Goal: Task Accomplishment & Management: Manage account settings

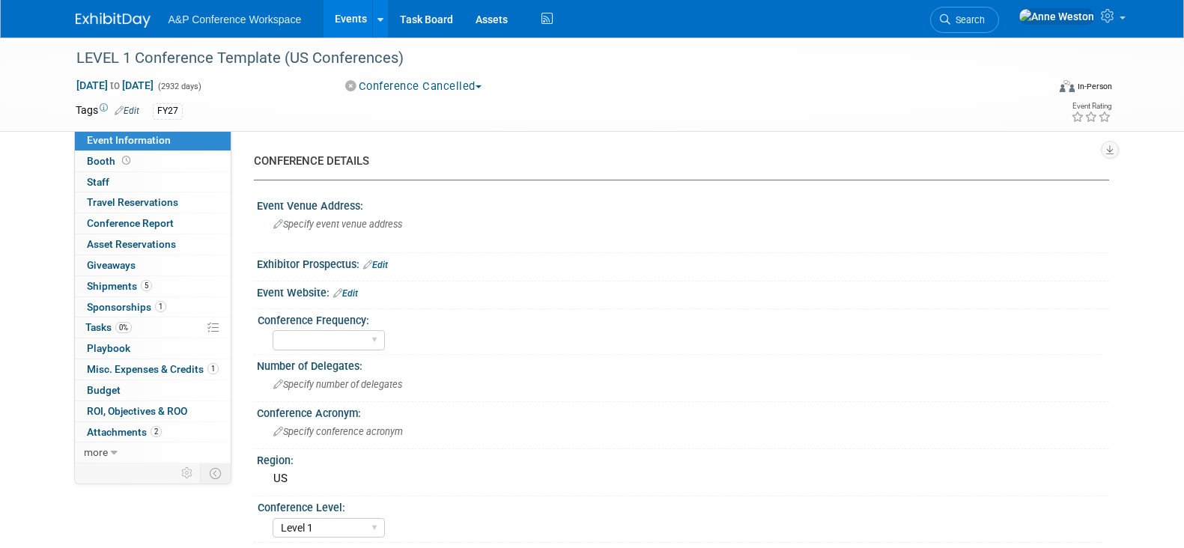
select select "Level 1"
select select "In-Person Booth"
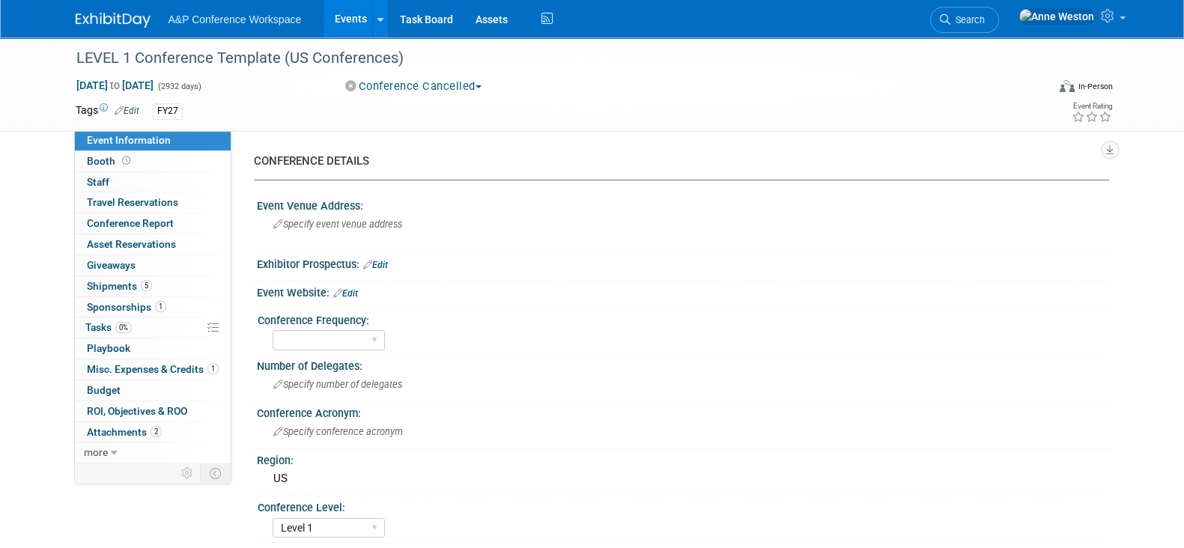
click at [541, 254] on div "Exhibitor Prospectus: Edit" at bounding box center [683, 262] width 852 height 19
click at [999, 20] on link "Search" at bounding box center [964, 20] width 69 height 26
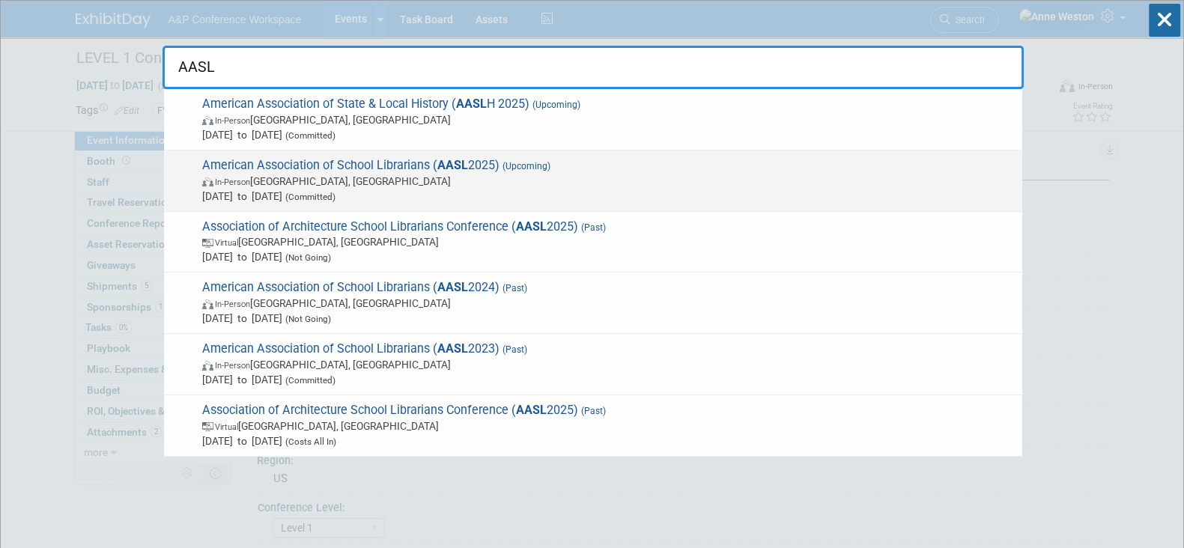
type input "AASL"
click at [246, 167] on span "American Association of School Librarians ( AASL 2025) (Upcoming) In-Person [GE…" at bounding box center [606, 181] width 817 height 46
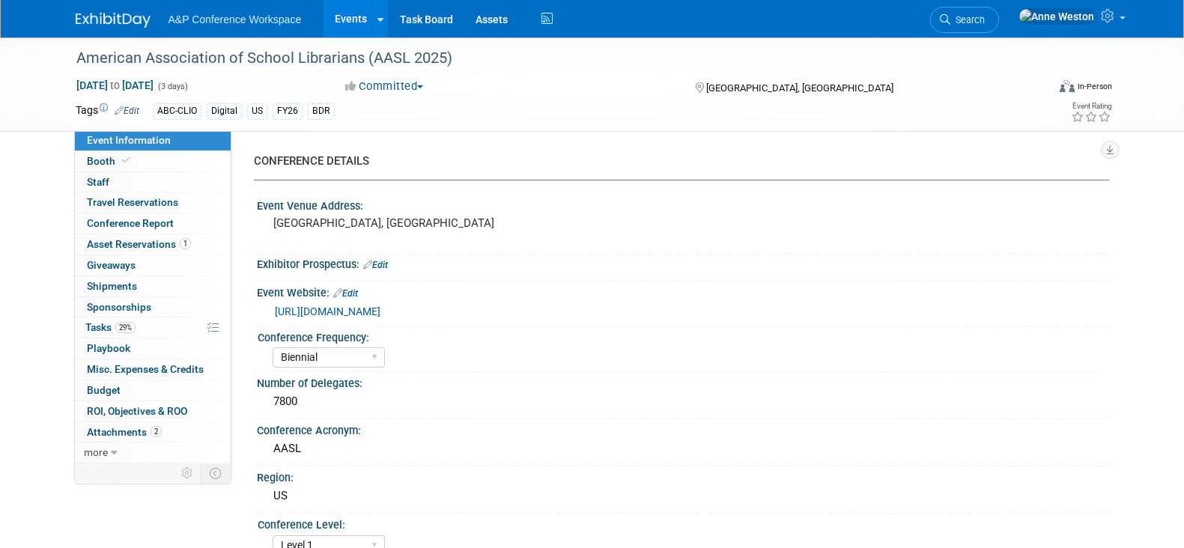
select select "Biennial"
select select "Level 1"
select select "In-Person Booth"
select select "Schools"
select select "Bloomsbury Digital Resources"
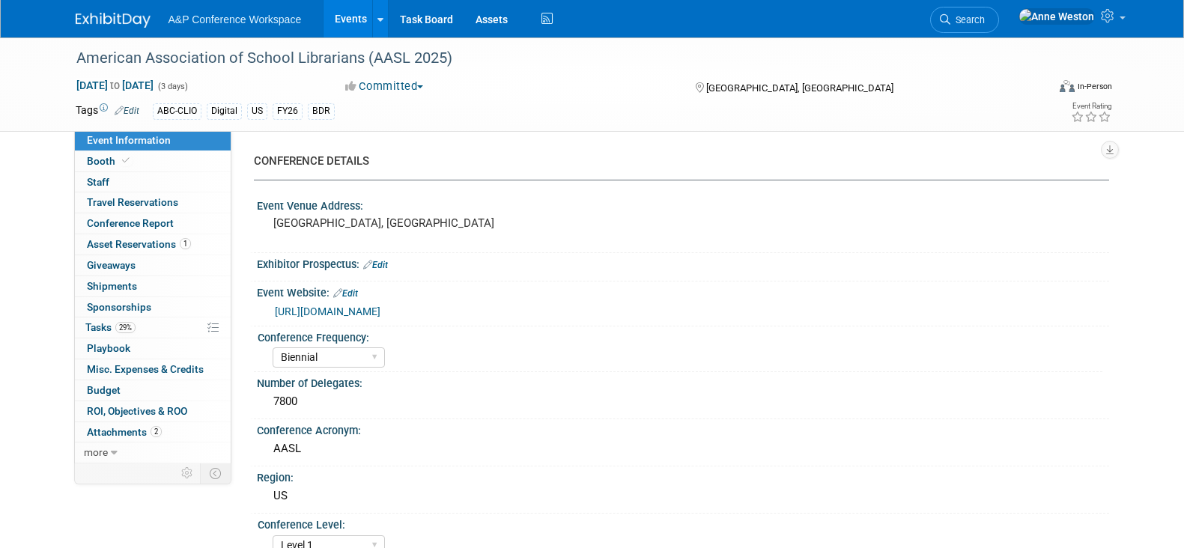
select select "[PERSON_NAME]"
select select "BDR Product Awareness and Trial Generation​"
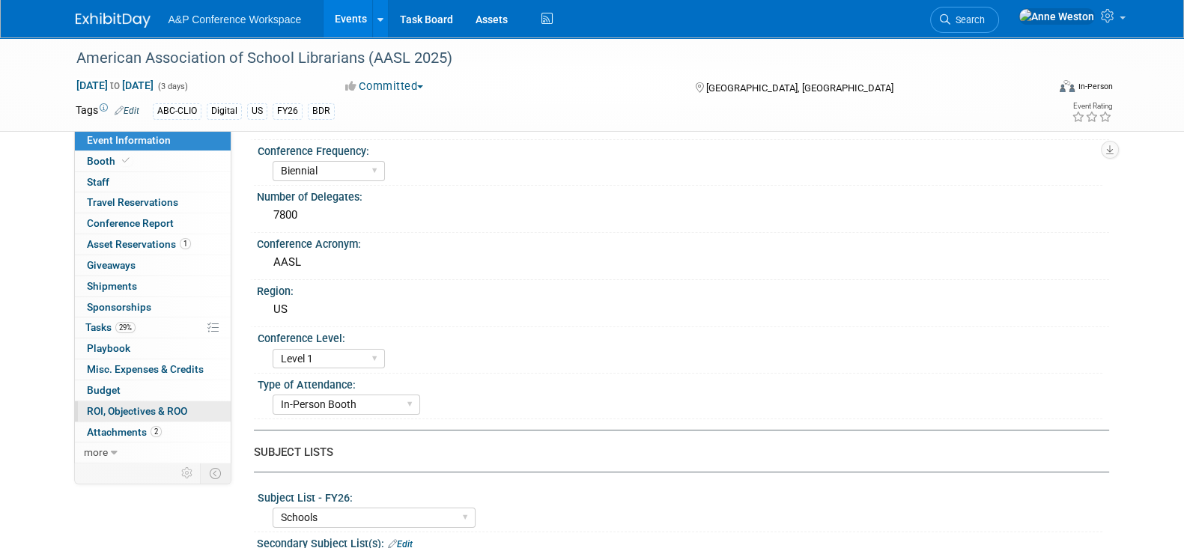
scroll to position [186, 0]
click at [149, 332] on link "29% Tasks 29%" at bounding box center [153, 327] width 156 height 20
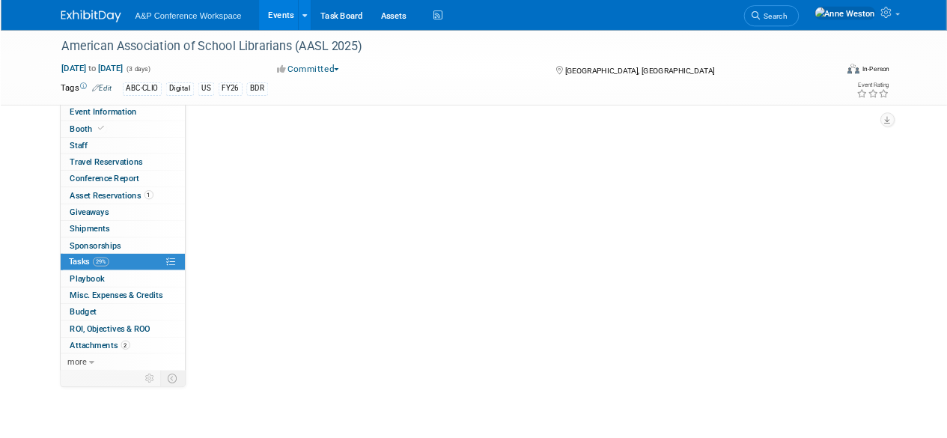
scroll to position [0, 0]
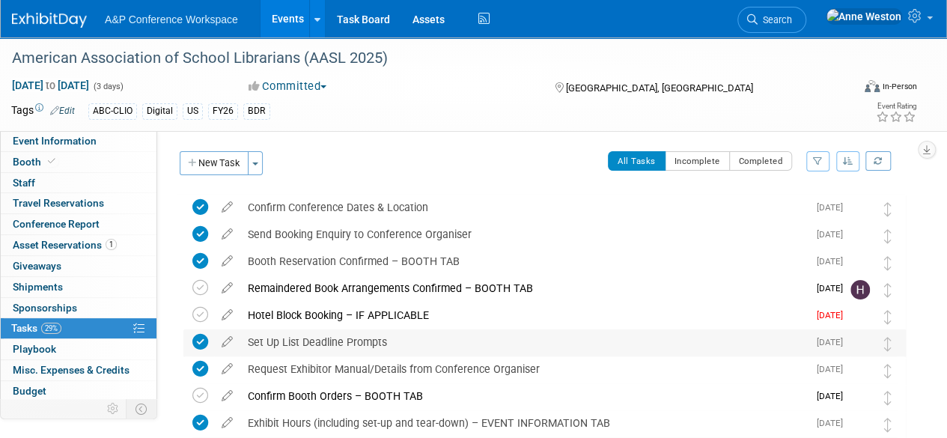
drag, startPoint x: 924, startPoint y: 13, endPoint x: 606, endPoint y: 351, distance: 464.0
click at [606, 351] on div "Set Up List Deadline Prompts" at bounding box center [524, 341] width 568 height 25
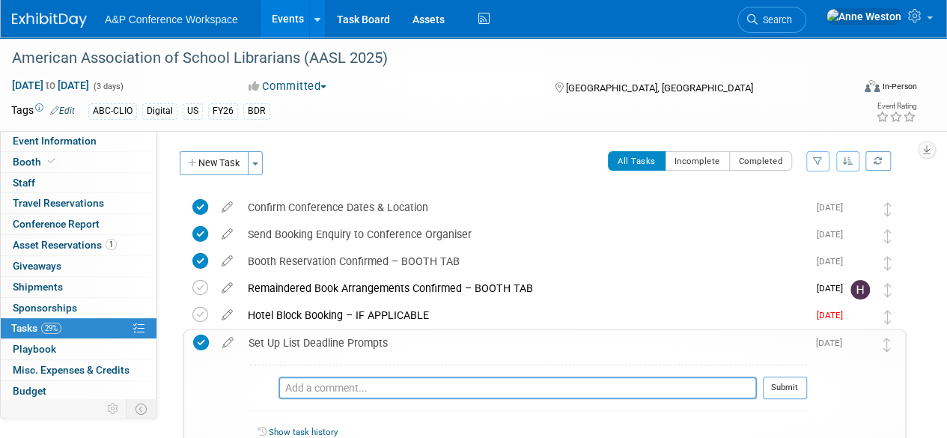
click at [357, 342] on div "Set Up List Deadline Prompts" at bounding box center [524, 342] width 566 height 25
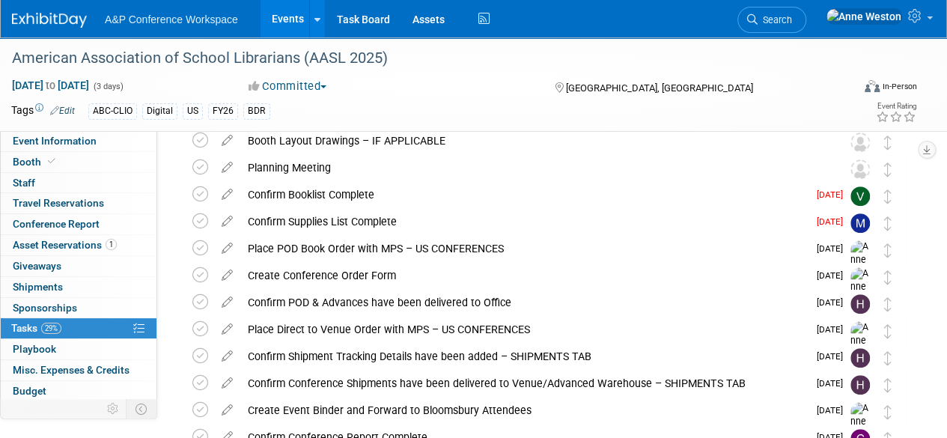
scroll to position [374, 0]
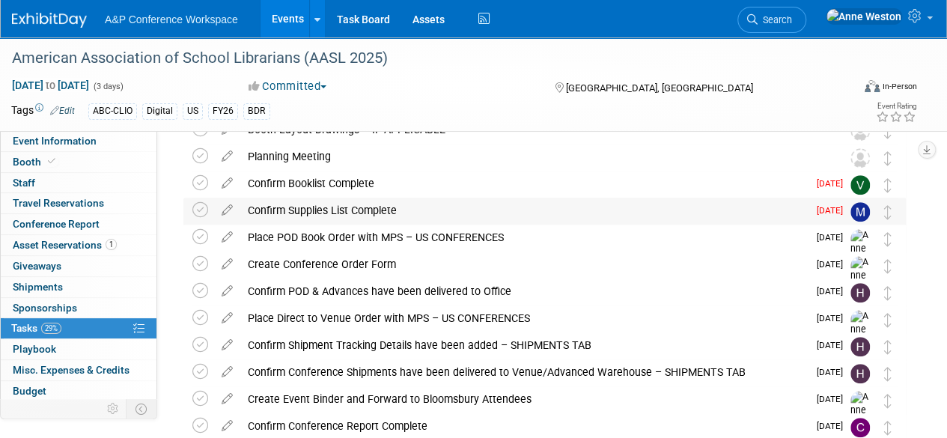
click at [335, 204] on div "Confirm Supplies List Complete" at bounding box center [524, 210] width 568 height 25
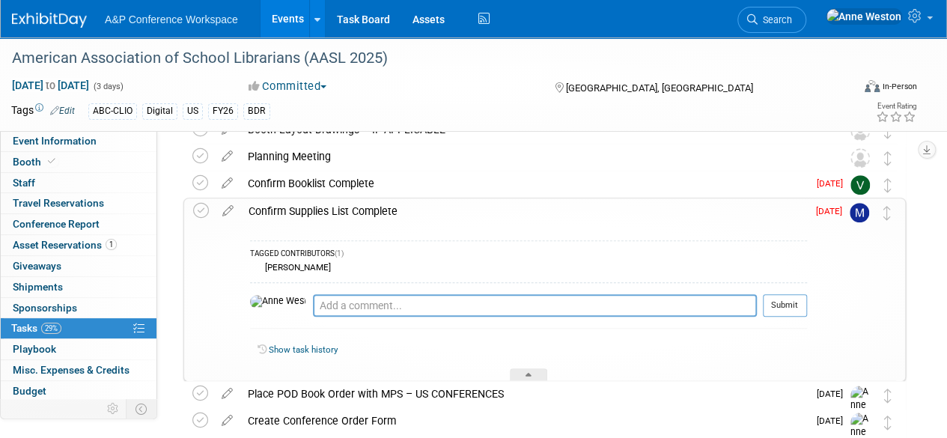
click at [335, 204] on div "Confirm Supplies List Complete" at bounding box center [524, 210] width 566 height 25
